Goal: Task Accomplishment & Management: Use online tool/utility

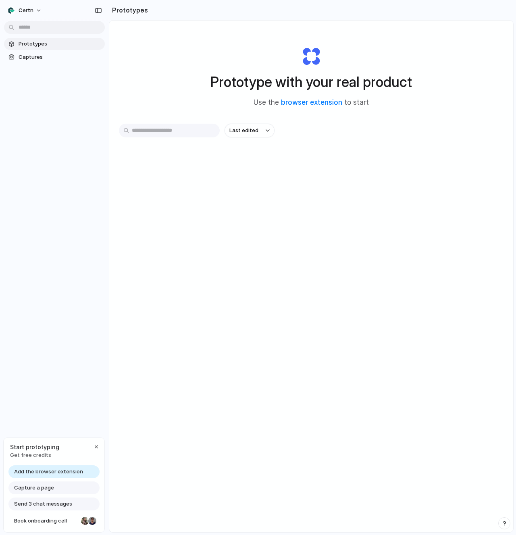
click at [39, 471] on span "Add the browser extension" at bounding box center [48, 472] width 69 height 8
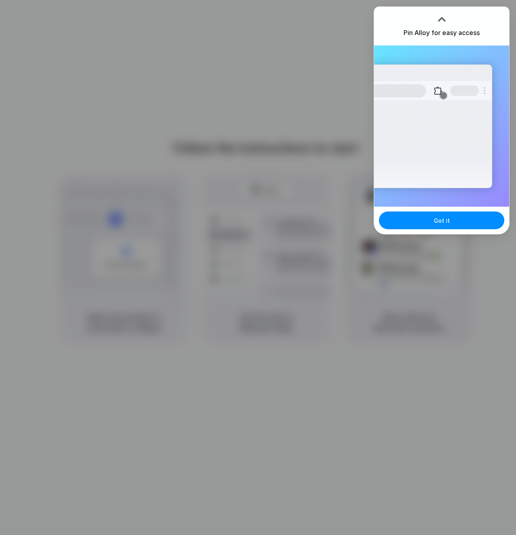
click at [495, 24] on div "Pin Alloy for easy access" at bounding box center [441, 26] width 135 height 39
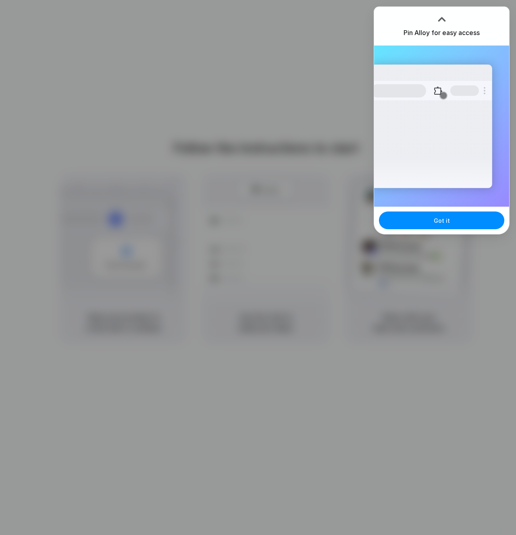
click at [446, 209] on div "Got it" at bounding box center [441, 220] width 135 height 27
click at [444, 219] on span "Got it" at bounding box center [441, 220] width 16 height 8
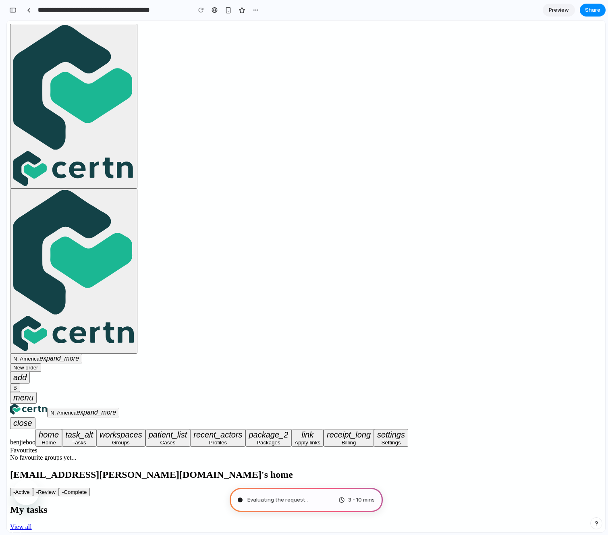
type input "**********"
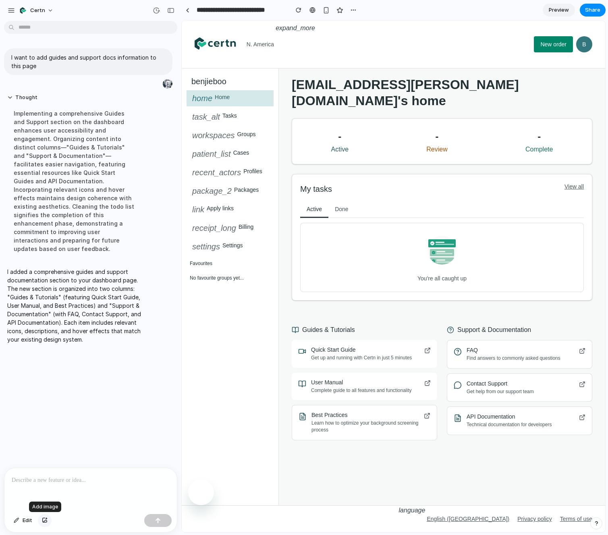
click at [46, 518] on div "button" at bounding box center [45, 520] width 6 height 5
click at [41, 491] on div at bounding box center [90, 489] width 172 height 43
